Goal: Task Accomplishment & Management: Use online tool/utility

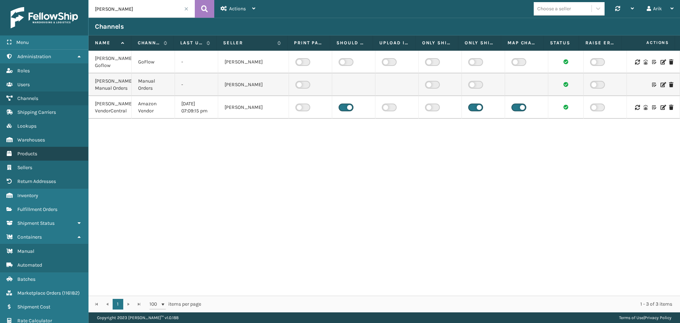
click at [29, 152] on span "Products" at bounding box center [27, 154] width 20 height 6
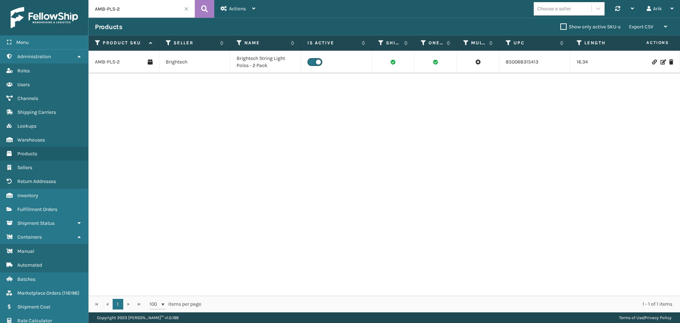
click at [562, 10] on div "Choose a seller" at bounding box center [555, 8] width 34 height 7
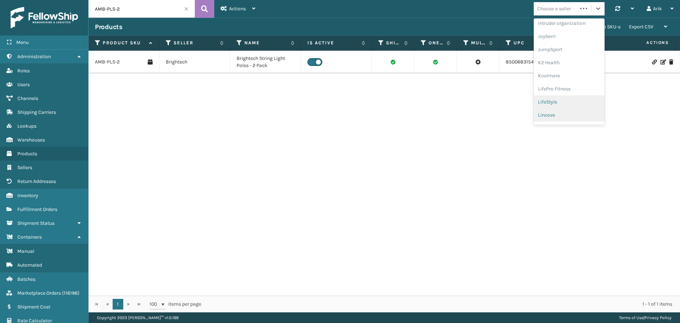
scroll to position [224, 0]
click at [547, 113] on div "[PERSON_NAME]" at bounding box center [569, 116] width 71 height 13
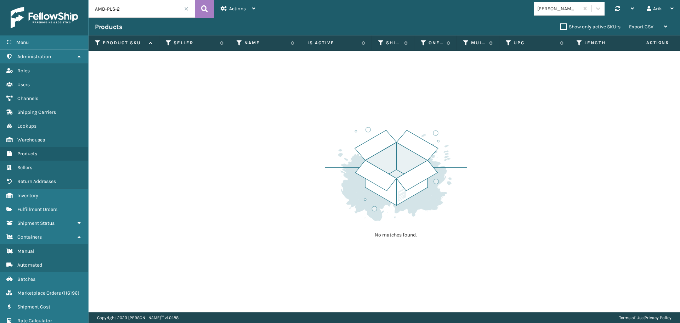
click at [187, 8] on span at bounding box center [186, 9] width 4 height 4
click at [29, 155] on span "Products" at bounding box center [27, 154] width 20 height 6
click at [553, 4] on div "[PERSON_NAME]" at bounding box center [556, 9] width 45 height 12
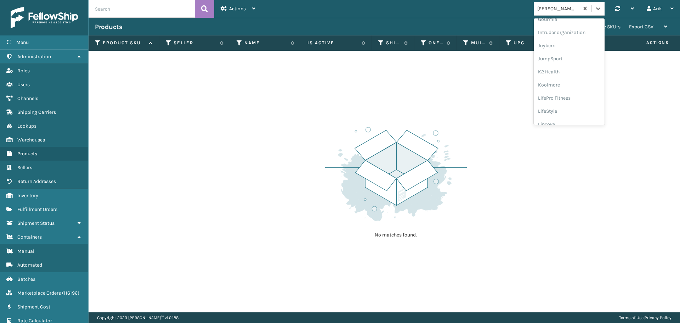
scroll to position [213, 0]
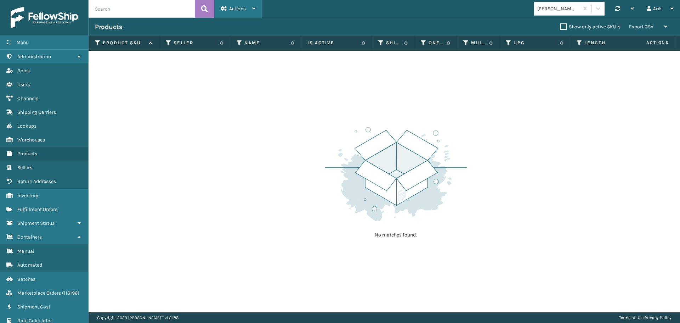
click at [243, 7] on span "Actions" at bounding box center [237, 9] width 17 height 6
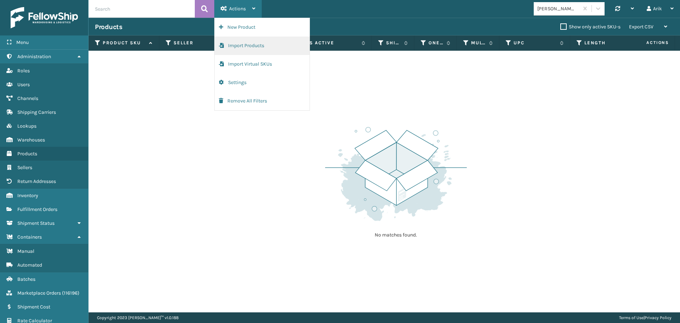
click at [248, 45] on button "Import Products" at bounding box center [262, 46] width 95 height 18
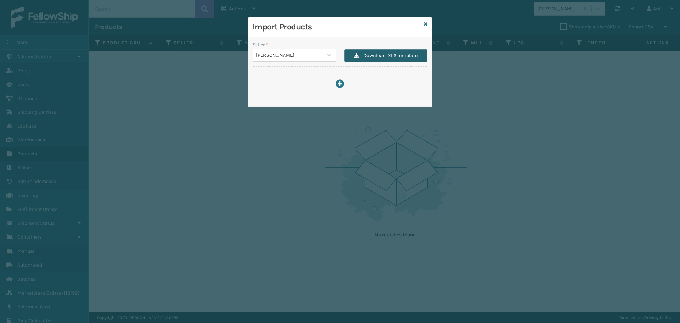
click at [372, 58] on button "Download .XLS template" at bounding box center [385, 55] width 83 height 13
click at [425, 24] on icon at bounding box center [426, 24] width 4 height 5
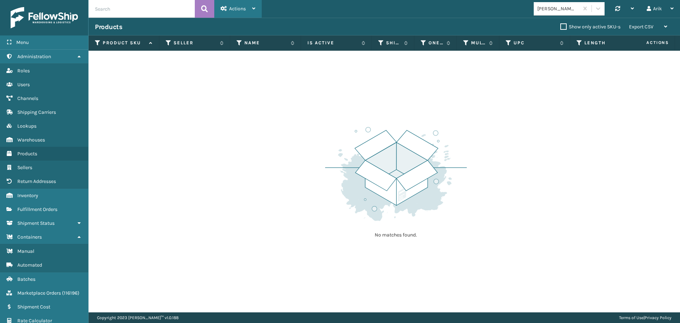
click at [232, 5] on div "Actions" at bounding box center [238, 9] width 35 height 18
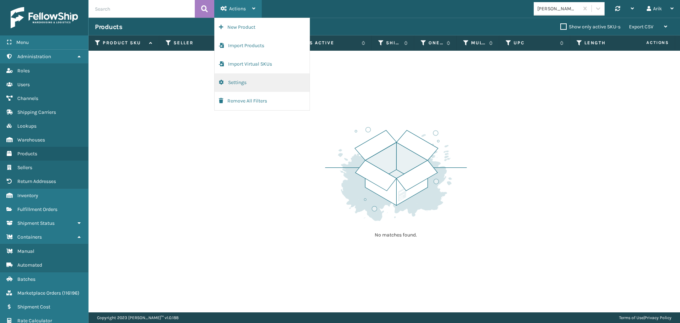
click at [242, 84] on button "Settings" at bounding box center [262, 82] width 95 height 18
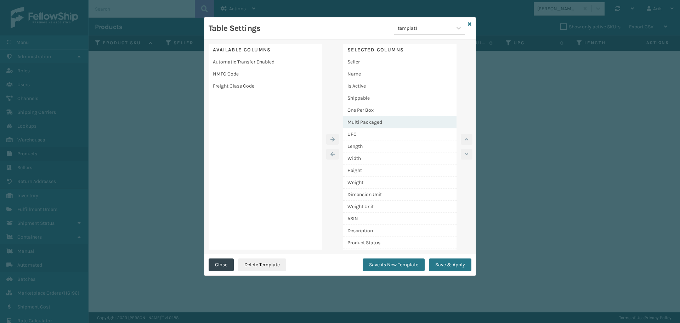
click at [374, 122] on div "Multi Packaged" at bounding box center [399, 122] width 113 height 12
click at [467, 138] on icon "button" at bounding box center [466, 139] width 3 height 5
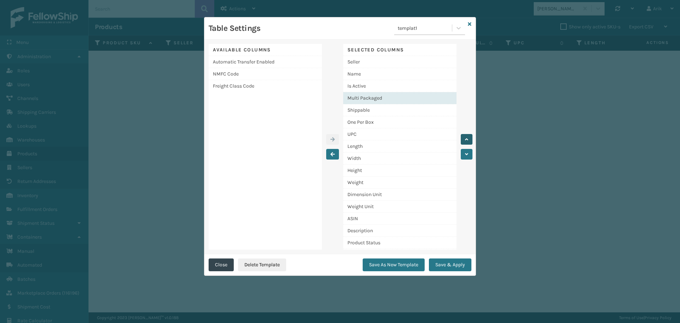
click at [467, 138] on icon "button" at bounding box center [466, 139] width 3 height 5
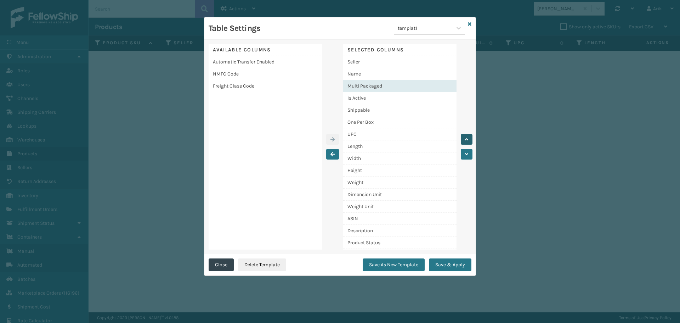
click at [467, 138] on icon "button" at bounding box center [466, 139] width 3 height 5
click at [360, 89] on div "Name" at bounding box center [399, 86] width 113 height 12
click at [353, 86] on div "Name" at bounding box center [399, 86] width 113 height 12
click at [358, 88] on div "Name" at bounding box center [399, 86] width 113 height 12
click at [384, 75] on div "Multi Packaged" at bounding box center [399, 74] width 113 height 12
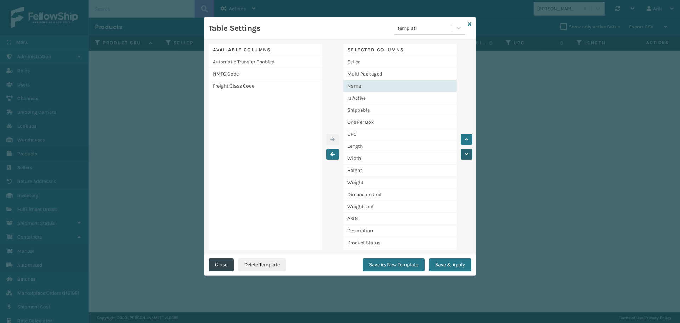
click at [470, 153] on button "button" at bounding box center [467, 154] width 12 height 11
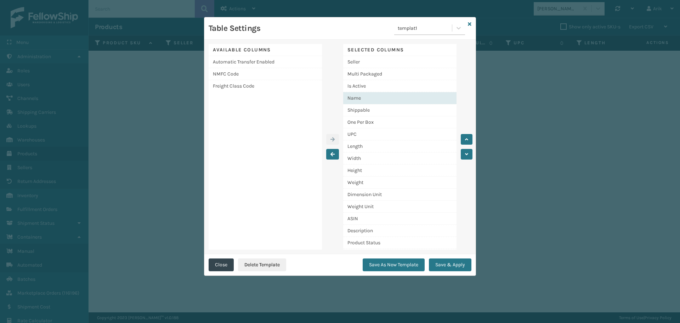
click at [355, 98] on div "Name" at bounding box center [399, 98] width 113 height 12
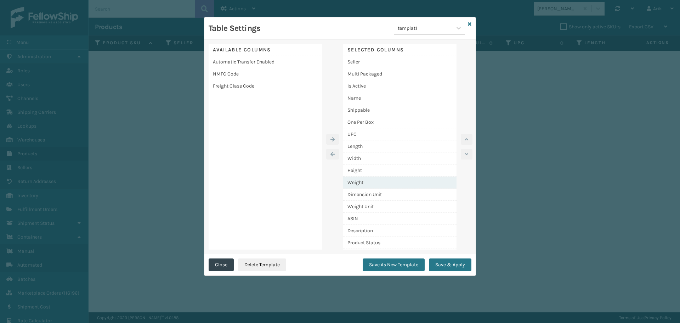
scroll to position [23, 0]
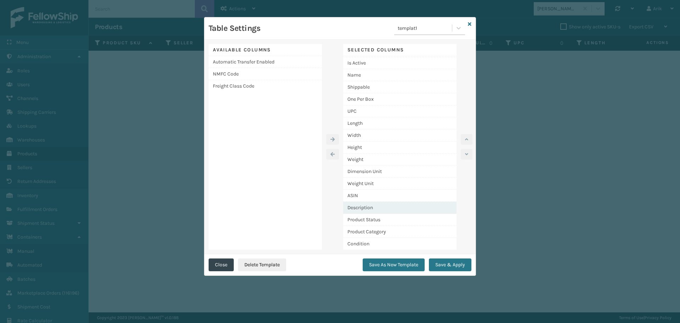
click at [367, 208] on div "Description" at bounding box center [399, 208] width 113 height 12
click at [467, 139] on icon "button" at bounding box center [466, 139] width 3 height 5
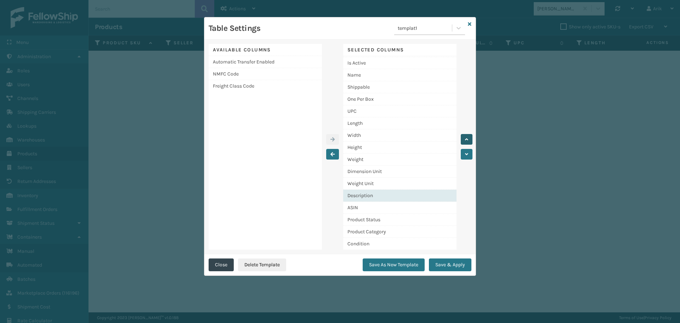
click at [467, 139] on icon "button" at bounding box center [466, 139] width 3 height 5
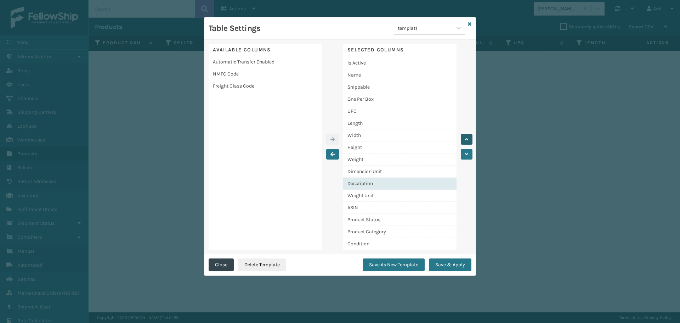
click at [467, 139] on icon "button" at bounding box center [466, 139] width 3 height 5
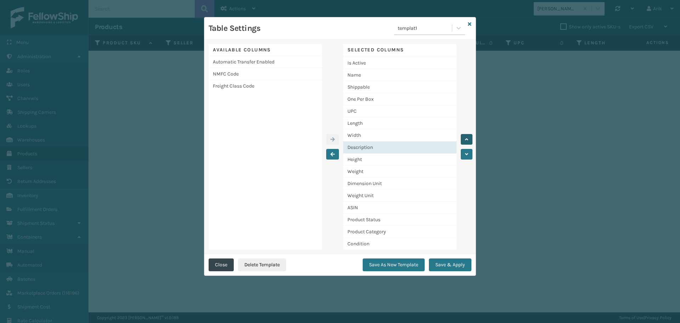
click at [467, 139] on icon "button" at bounding box center [466, 139] width 3 height 5
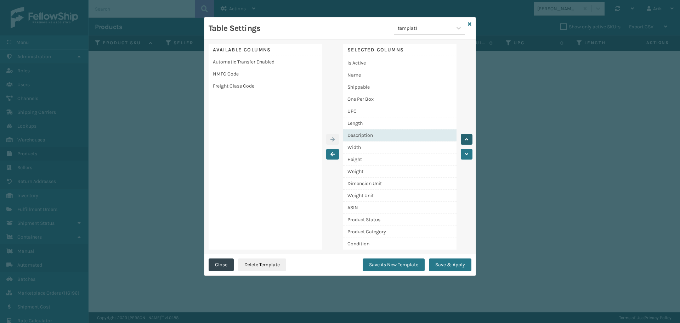
click at [467, 139] on icon "button" at bounding box center [466, 139] width 3 height 5
click at [361, 120] on div "Description" at bounding box center [399, 123] width 113 height 12
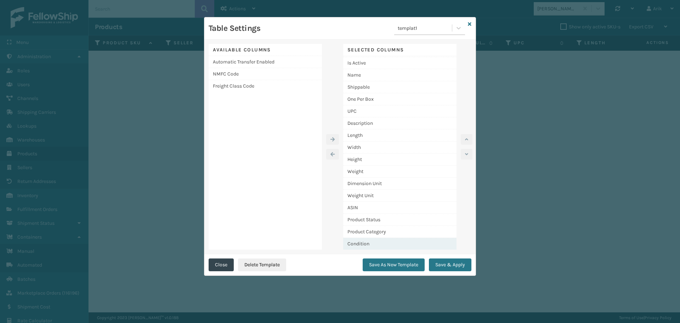
click at [366, 241] on div "Condition" at bounding box center [399, 244] width 113 height 12
click at [467, 141] on icon "button" at bounding box center [466, 139] width 3 height 5
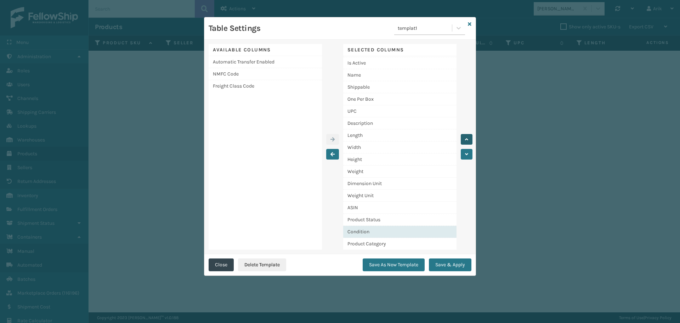
click at [467, 141] on icon "button" at bounding box center [466, 139] width 3 height 5
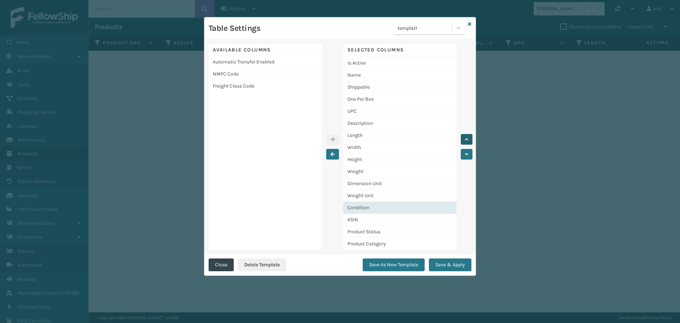
click at [467, 141] on icon "button" at bounding box center [466, 139] width 3 height 5
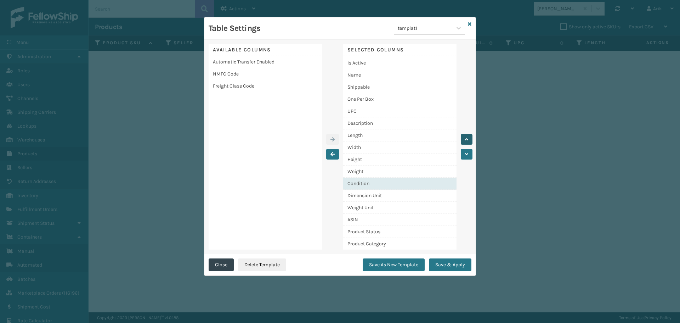
click at [467, 141] on icon "button" at bounding box center [466, 139] width 3 height 5
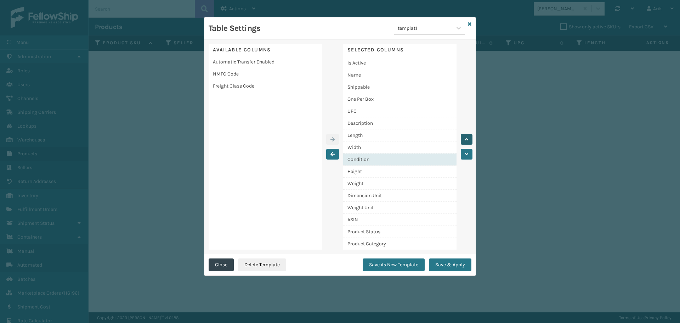
click at [467, 141] on icon "button" at bounding box center [466, 139] width 3 height 5
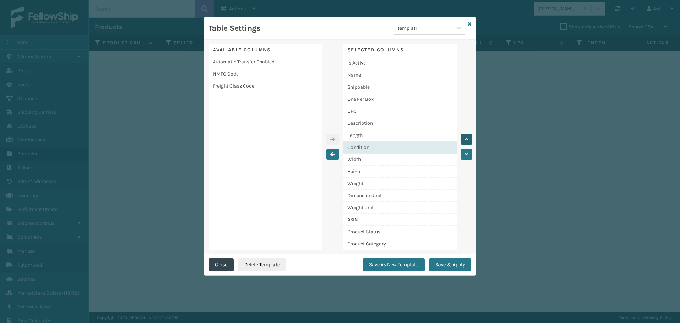
click at [467, 141] on icon "button" at bounding box center [466, 139] width 3 height 5
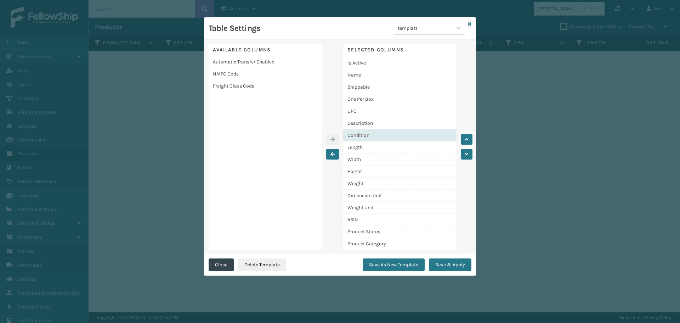
click at [377, 133] on div "Condition" at bounding box center [399, 135] width 113 height 12
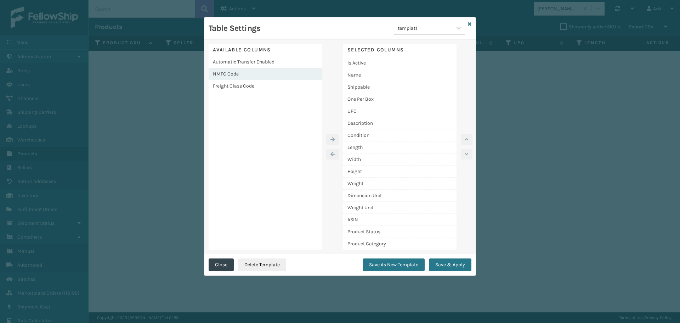
click at [231, 74] on div "NMFC Code" at bounding box center [265, 74] width 113 height 12
click at [334, 138] on icon "button" at bounding box center [333, 139] width 4 height 5
click at [232, 69] on div "Freight Class Code" at bounding box center [265, 74] width 113 height 12
click at [333, 140] on icon "button" at bounding box center [333, 139] width 4 height 5
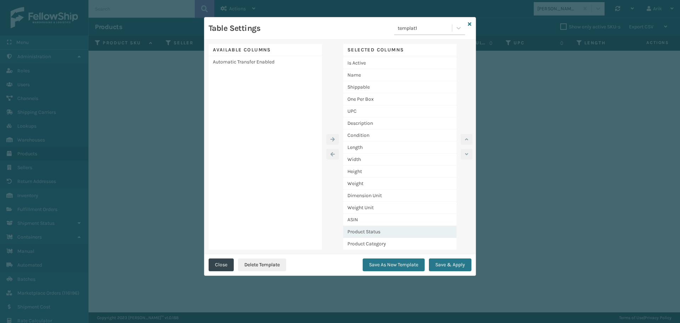
click at [381, 233] on div "Product Status" at bounding box center [399, 232] width 113 height 12
click at [466, 139] on icon "button" at bounding box center [466, 139] width 3 height 5
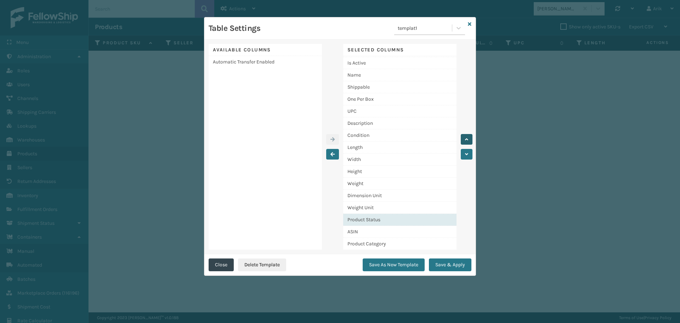
click at [466, 139] on icon "button" at bounding box center [466, 139] width 3 height 5
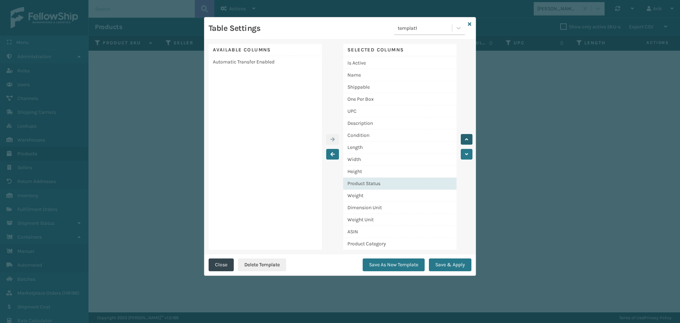
click at [466, 139] on icon "button" at bounding box center [466, 139] width 3 height 5
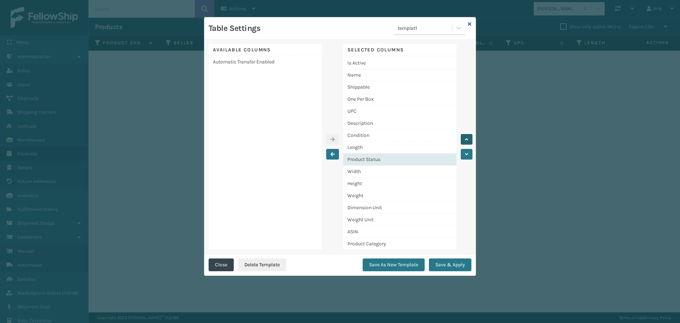
click at [466, 139] on icon "button" at bounding box center [466, 139] width 3 height 5
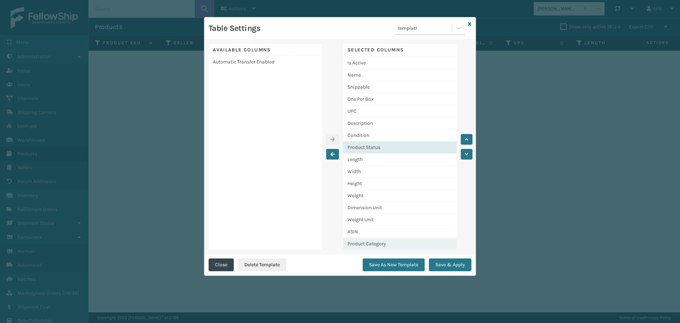
click at [378, 242] on div "Product Category" at bounding box center [399, 244] width 113 height 12
click at [377, 142] on div "Product Status" at bounding box center [399, 147] width 113 height 12
click at [467, 138] on icon "button" at bounding box center [466, 139] width 3 height 5
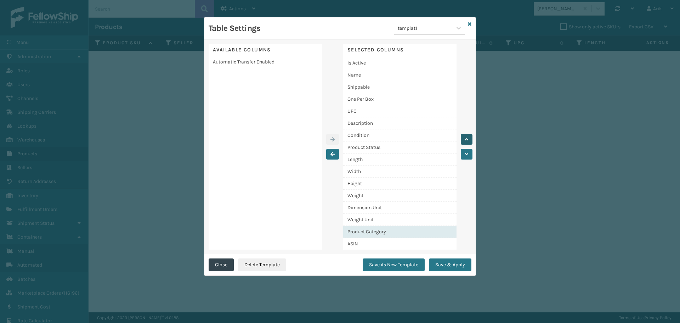
click at [467, 138] on icon "button" at bounding box center [466, 139] width 3 height 5
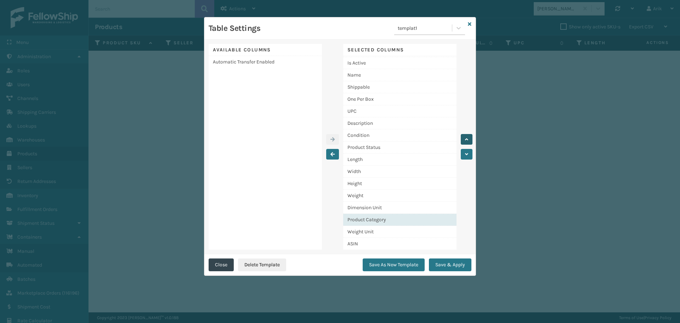
click at [467, 138] on icon "button" at bounding box center [466, 139] width 3 height 5
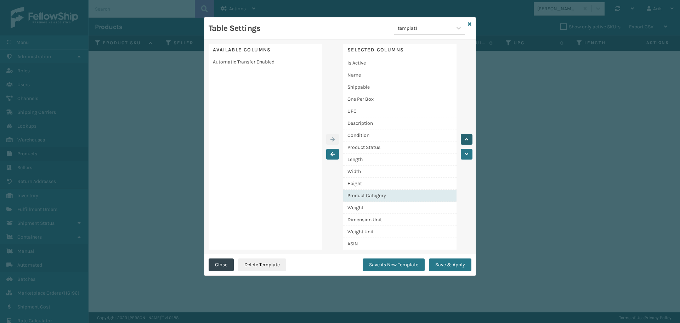
click at [467, 138] on icon "button" at bounding box center [466, 139] width 3 height 5
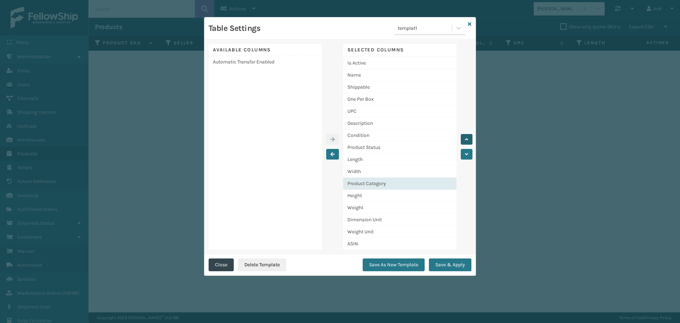
click at [467, 138] on icon "button" at bounding box center [466, 139] width 3 height 5
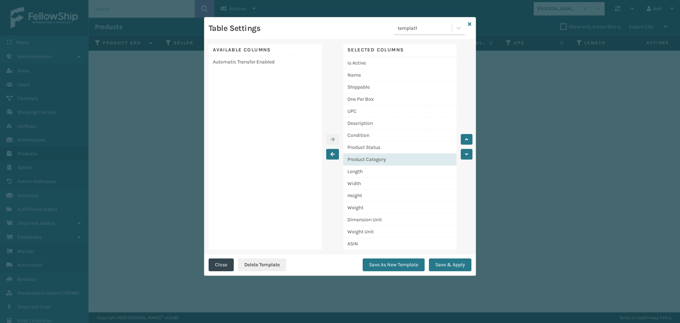
click at [366, 158] on div "Product Category" at bounding box center [399, 159] width 113 height 12
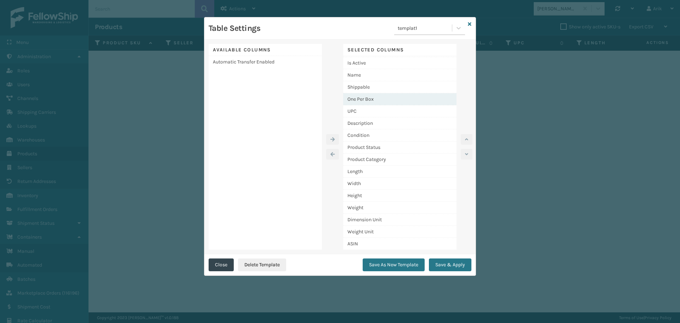
click at [364, 97] on div "One Per Box" at bounding box center [399, 99] width 113 height 12
click at [467, 152] on icon "button" at bounding box center [466, 154] width 3 height 5
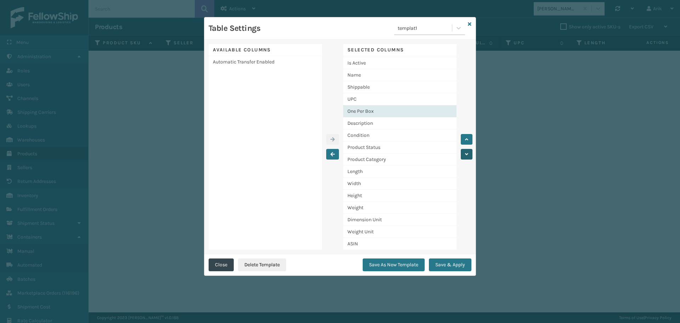
click at [467, 152] on icon "button" at bounding box center [466, 154] width 3 height 5
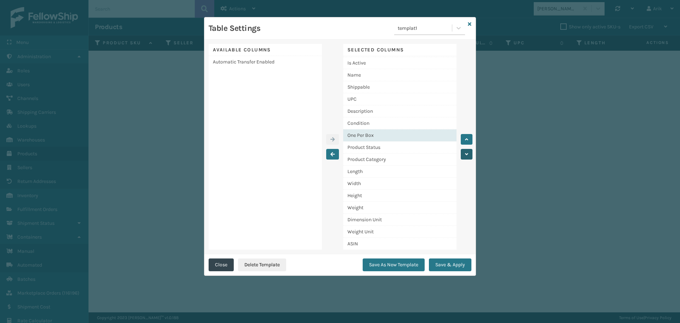
click at [467, 152] on icon "button" at bounding box center [466, 154] width 3 height 5
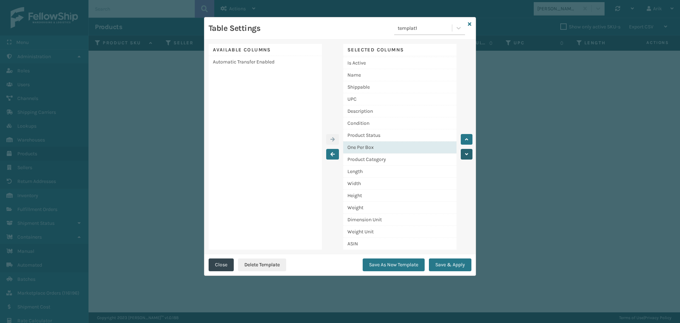
click at [467, 152] on icon "button" at bounding box center [466, 154] width 3 height 5
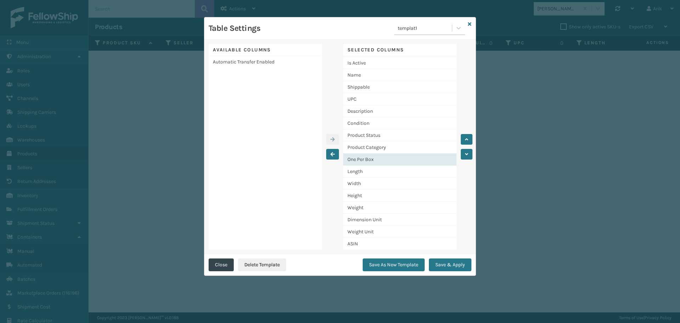
click at [369, 159] on div "One Per Box" at bounding box center [399, 159] width 113 height 12
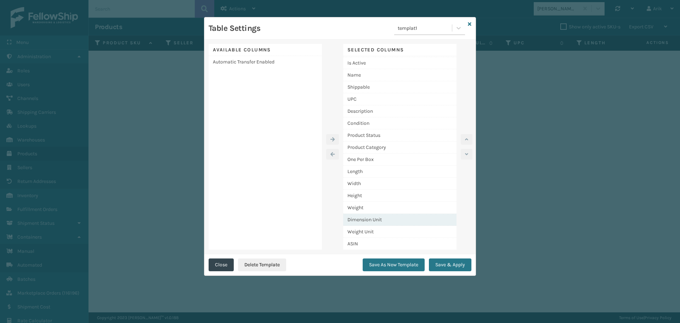
click at [372, 219] on div "Dimension Unit" at bounding box center [399, 220] width 113 height 12
click at [467, 141] on icon "button" at bounding box center [466, 139] width 3 height 5
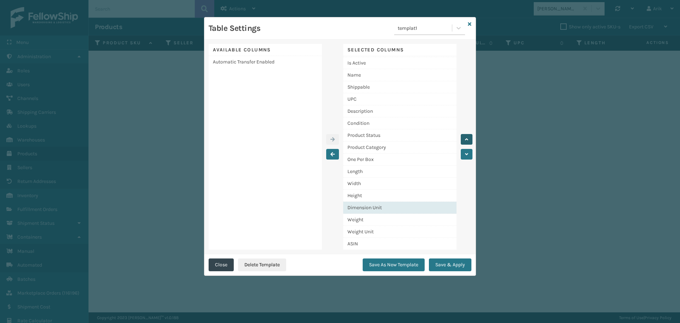
click at [467, 141] on icon "button" at bounding box center [466, 139] width 3 height 5
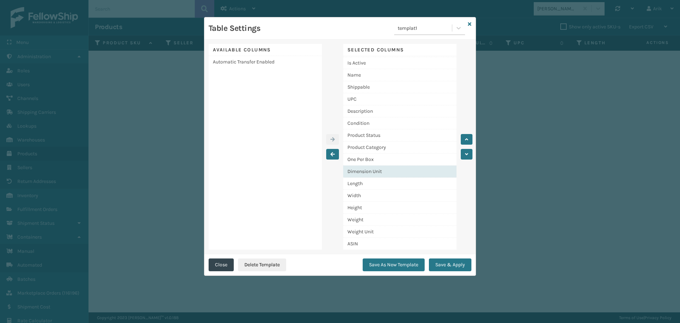
click at [373, 170] on div "Dimension Unit" at bounding box center [399, 172] width 113 height 12
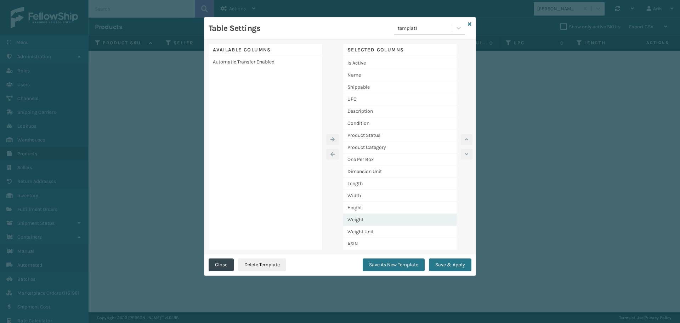
click at [367, 217] on div "Weight" at bounding box center [399, 220] width 113 height 12
click at [466, 156] on icon "button" at bounding box center [466, 154] width 3 height 5
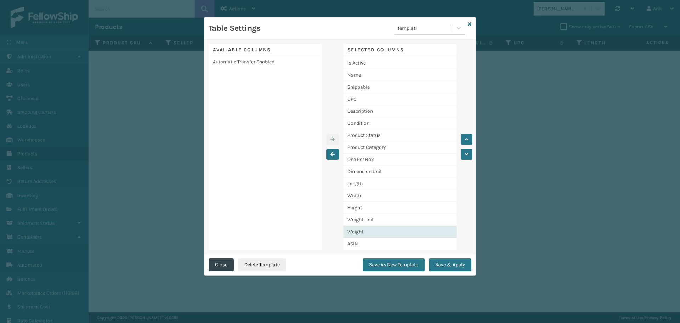
click at [416, 230] on div "Weight" at bounding box center [399, 232] width 113 height 12
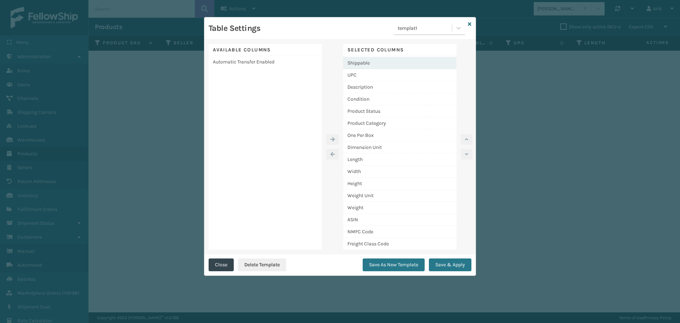
click at [369, 64] on div "Shippable" at bounding box center [399, 63] width 113 height 12
click at [466, 152] on icon "button" at bounding box center [466, 154] width 3 height 5
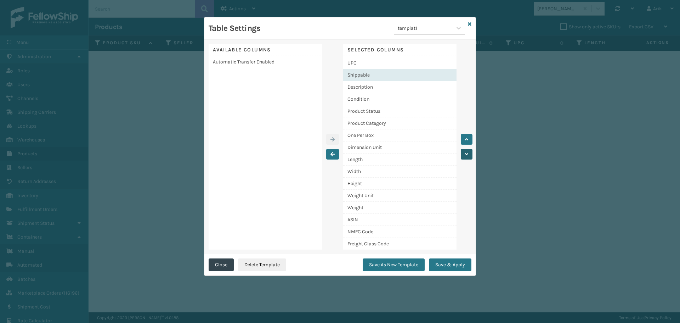
click at [466, 152] on icon "button" at bounding box center [466, 154] width 3 height 5
click at [466, 153] on icon "button" at bounding box center [466, 154] width 3 height 5
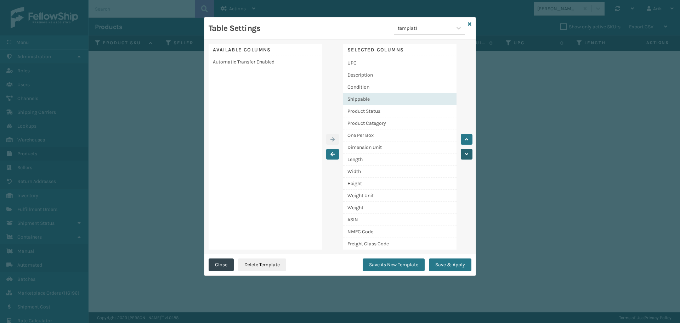
click at [466, 153] on icon "button" at bounding box center [466, 154] width 3 height 5
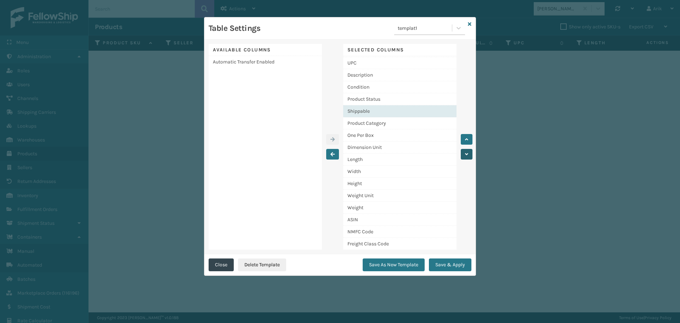
click at [466, 153] on icon "button" at bounding box center [466, 154] width 3 height 5
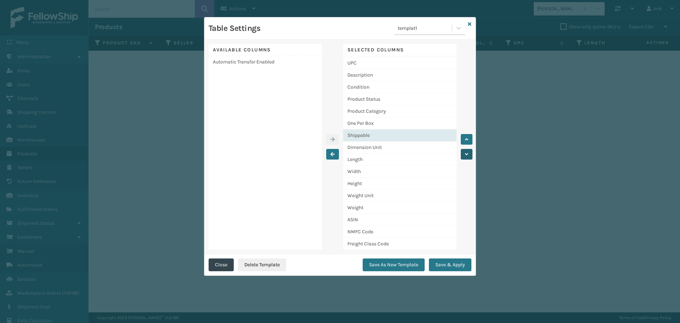
click at [466, 153] on icon "button" at bounding box center [466, 154] width 3 height 5
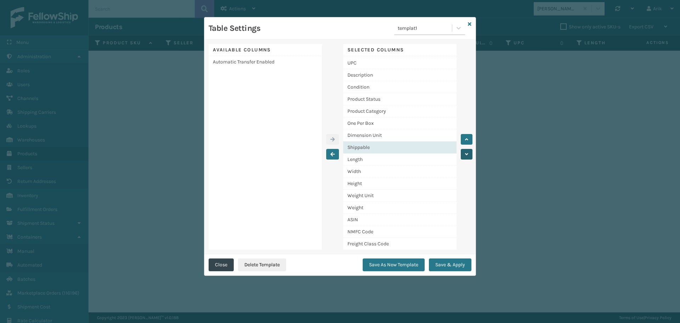
click at [466, 153] on icon "button" at bounding box center [466, 154] width 3 height 5
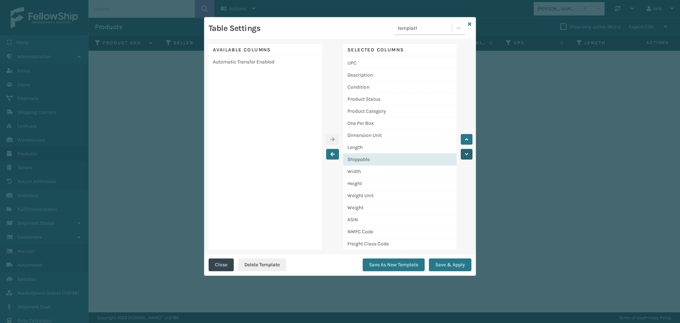
click at [466, 153] on icon "button" at bounding box center [466, 154] width 3 height 5
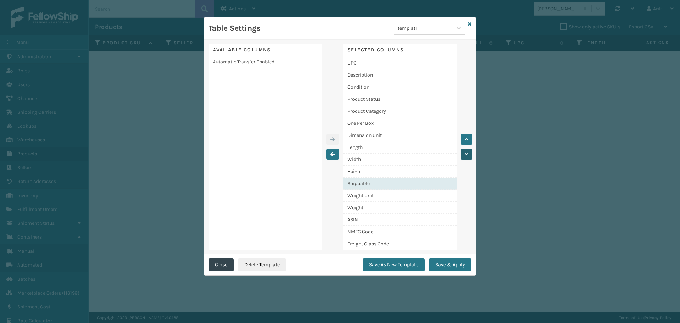
click at [466, 153] on icon "button" at bounding box center [466, 154] width 3 height 5
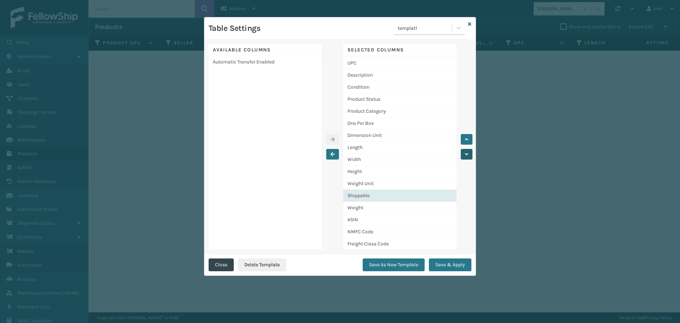
click at [466, 153] on icon "button" at bounding box center [466, 154] width 3 height 5
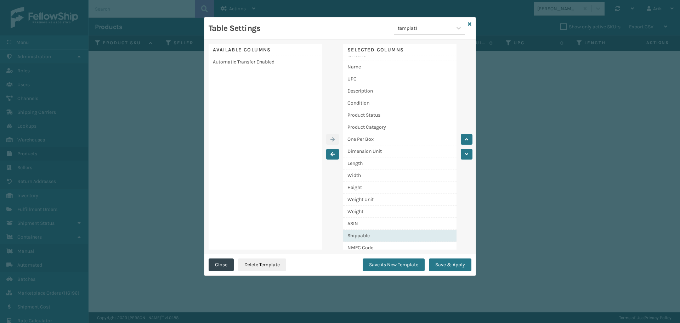
scroll to position [0, 0]
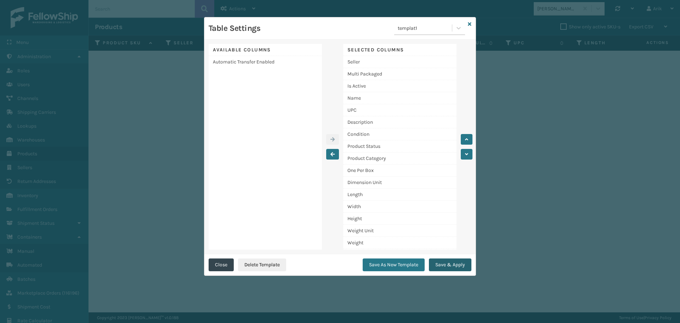
click at [445, 265] on button "Save & Apply" at bounding box center [450, 264] width 43 height 13
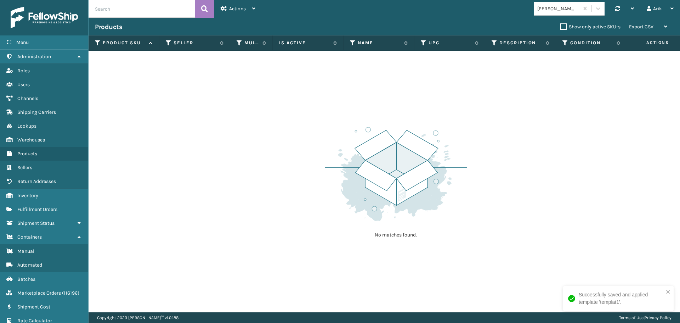
click at [545, 6] on div "[PERSON_NAME]" at bounding box center [559, 8] width 42 height 7
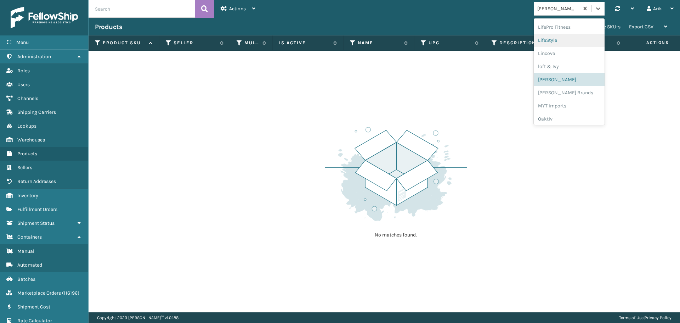
scroll to position [284, 0]
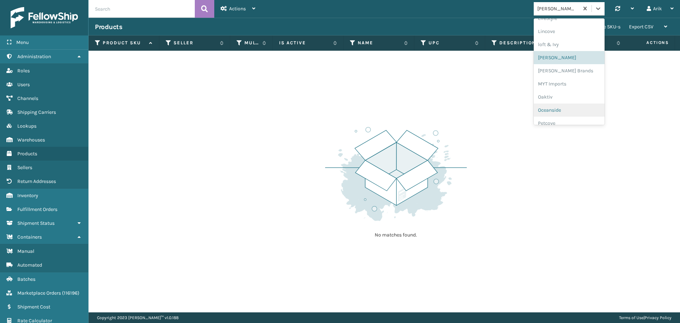
click at [551, 106] on div "Oceanside" at bounding box center [569, 109] width 71 height 13
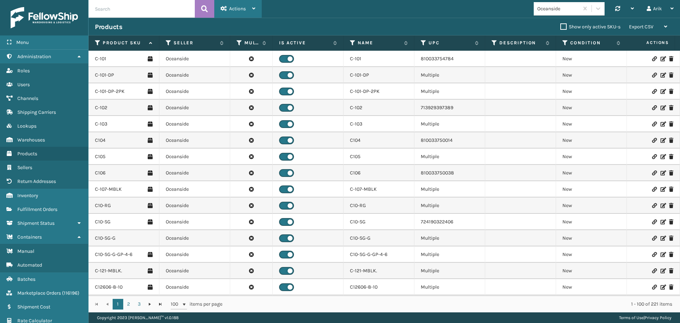
click at [239, 9] on span "Actions" at bounding box center [237, 9] width 17 height 6
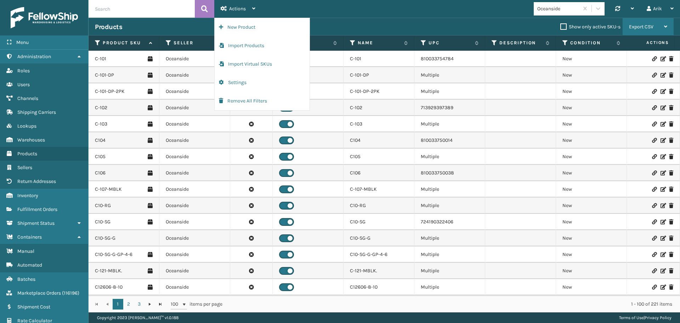
click at [650, 25] on span "Export CSV" at bounding box center [641, 27] width 24 height 6
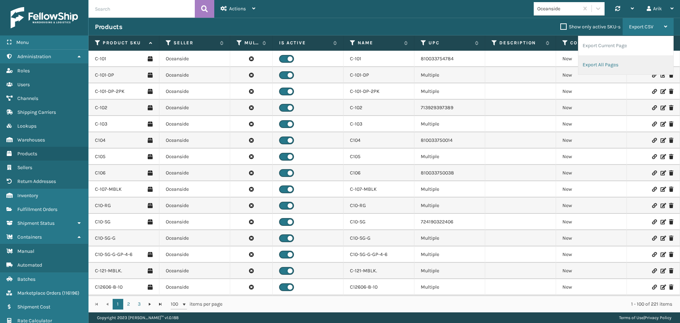
click at [609, 63] on li "Export All Pages" at bounding box center [626, 64] width 95 height 19
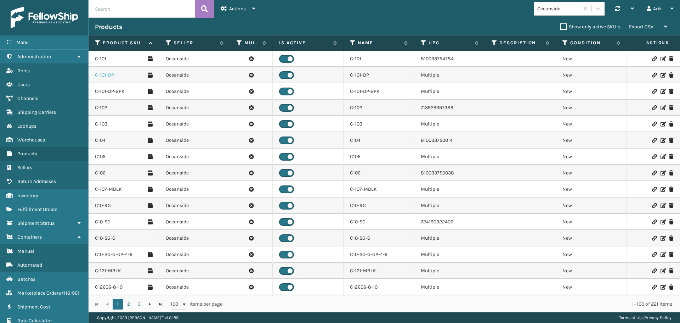
click at [104, 74] on link "C-101-DP" at bounding box center [104, 75] width 19 height 7
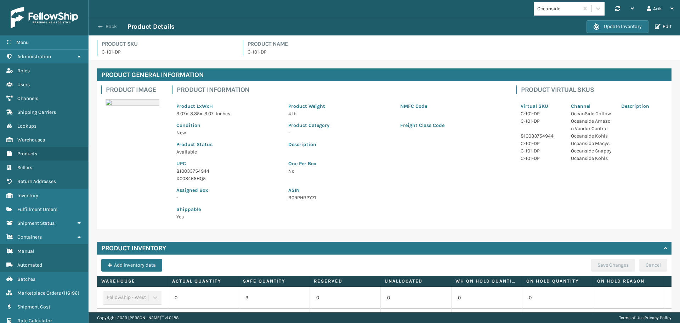
click at [100, 23] on button "Back" at bounding box center [111, 26] width 33 height 6
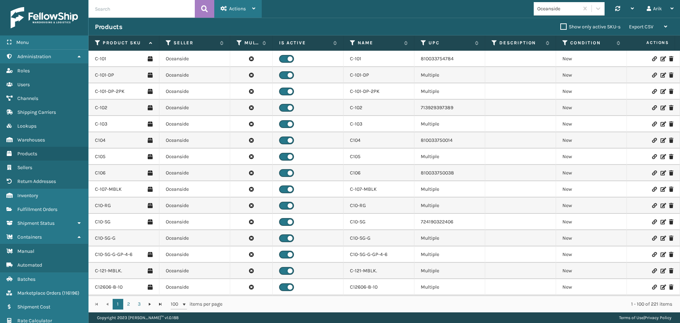
click at [240, 10] on span "Actions" at bounding box center [237, 9] width 17 height 6
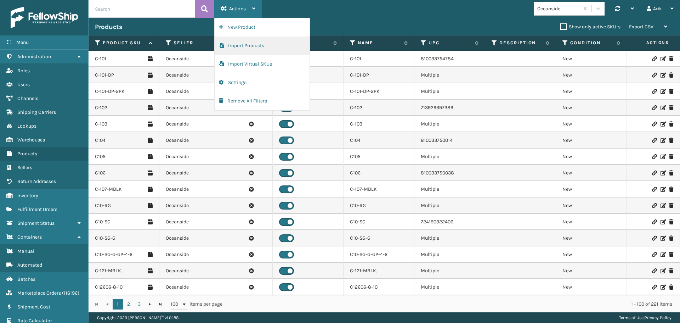
click at [245, 40] on button "Import Products" at bounding box center [262, 46] width 95 height 18
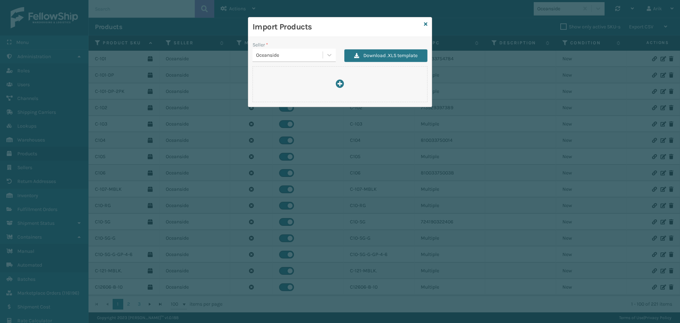
click at [282, 56] on div "Oceanside" at bounding box center [289, 54] width 67 height 7
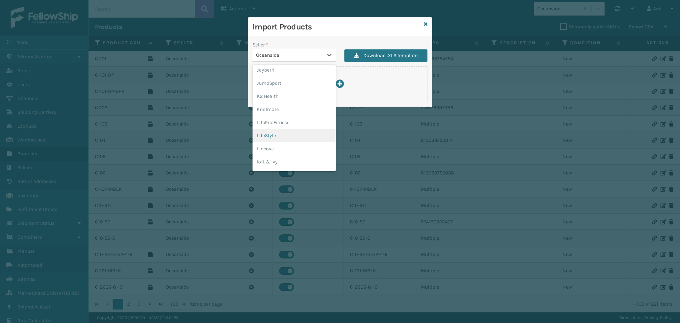
scroll to position [224, 0]
click at [268, 162] on div "[PERSON_NAME]" at bounding box center [294, 163] width 83 height 13
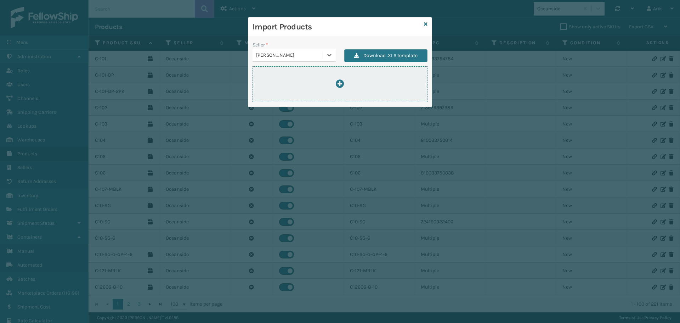
click at [342, 84] on icon at bounding box center [340, 83] width 9 height 9
type input "C:\fakepath\ImportProductsTemplate ([PERSON_NAME]).xlsx"
click at [345, 83] on div at bounding box center [340, 84] width 174 height 10
type input "C:\fakepath\ImportProductsTemplate ([PERSON_NAME]).xlsx"
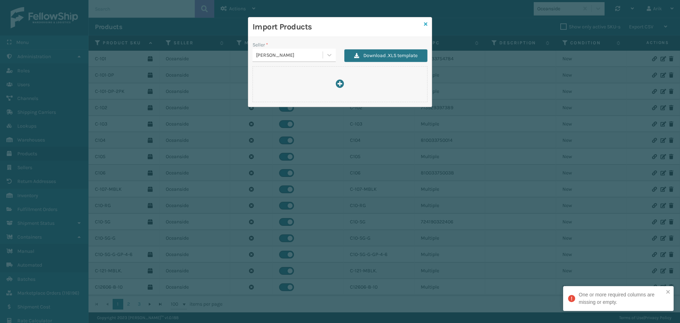
click at [426, 22] on icon at bounding box center [426, 24] width 4 height 5
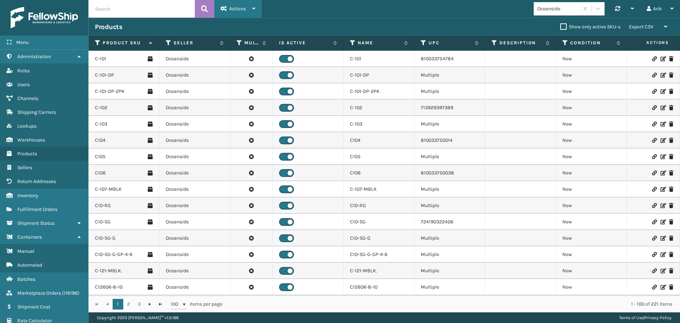
click at [233, 14] on div "Actions" at bounding box center [238, 9] width 35 height 18
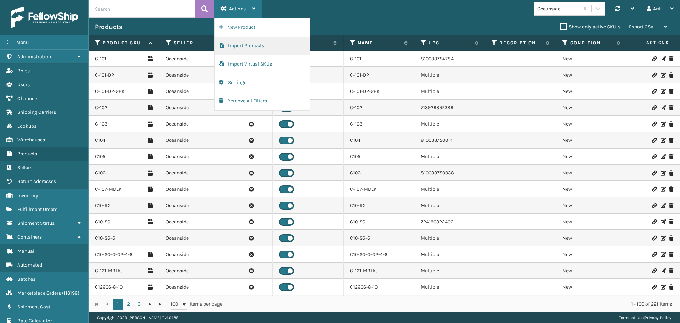
click at [244, 42] on button "Import Products" at bounding box center [262, 46] width 95 height 18
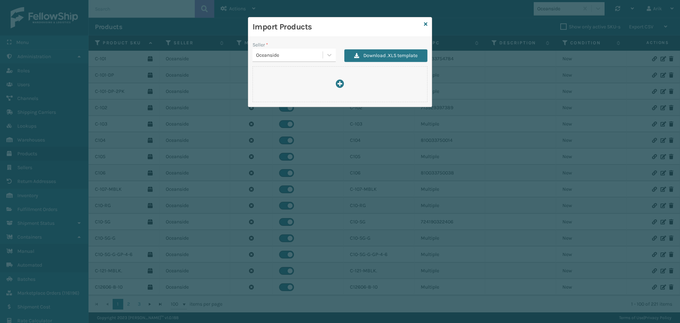
click at [307, 58] on div "Oceanside" at bounding box center [289, 54] width 67 height 7
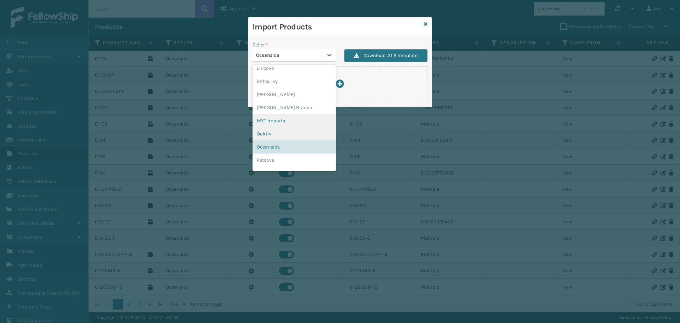
scroll to position [295, 0]
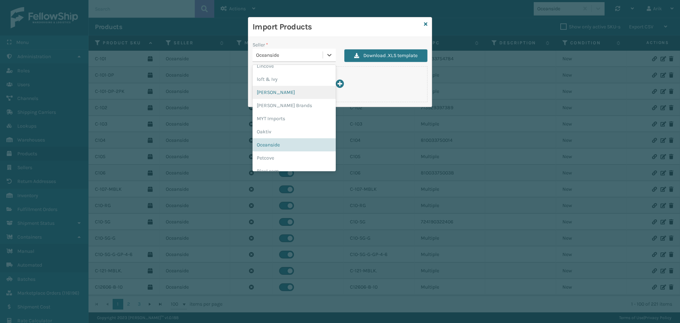
click at [266, 94] on div "[PERSON_NAME]" at bounding box center [294, 92] width 83 height 13
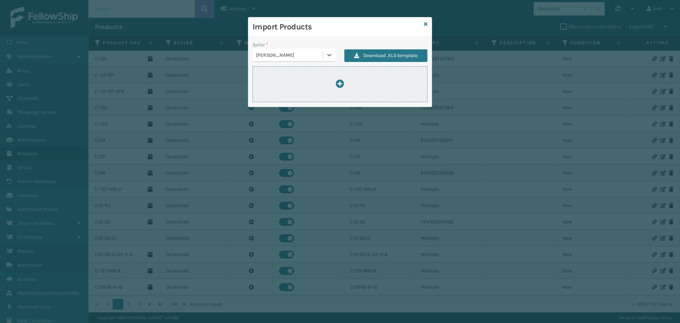
click at [344, 85] on icon at bounding box center [340, 83] width 9 height 9
type input "C:\fakepath\ImportProductsTemplate ([PERSON_NAME]) (1).xlsx"
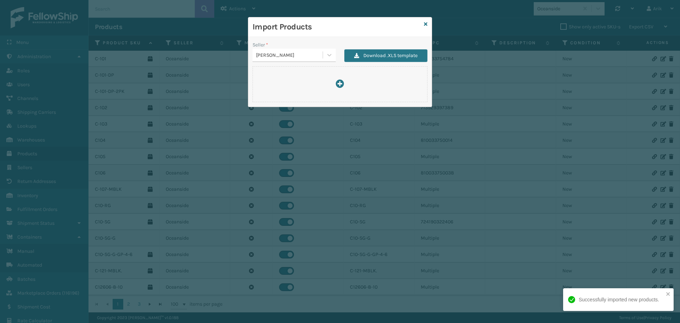
click at [428, 23] on div "Import Products" at bounding box center [340, 26] width 184 height 19
click at [426, 24] on icon at bounding box center [426, 24] width 4 height 5
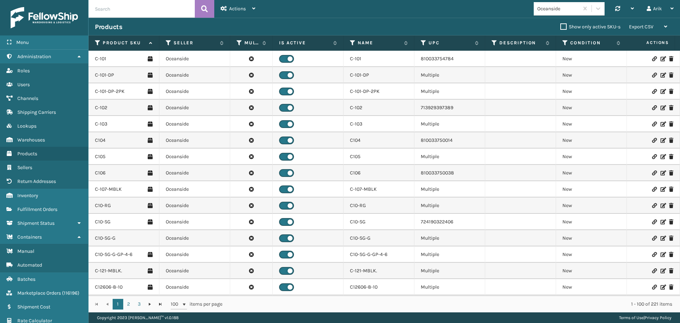
click at [108, 11] on input "text" at bounding box center [142, 9] width 106 height 18
paste input "C-101-DP"
type input "C-101-DP"
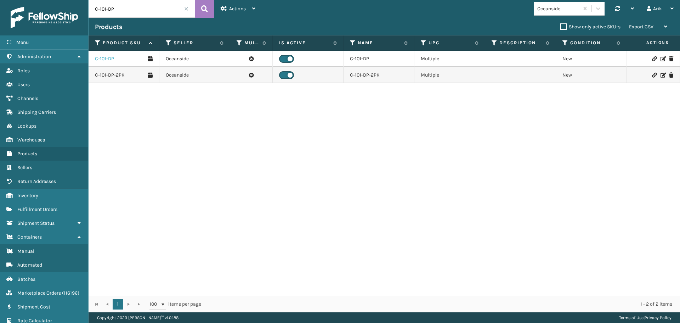
click at [108, 58] on link "C-101-DP" at bounding box center [104, 58] width 19 height 7
